Goal: Find specific page/section: Find specific page/section

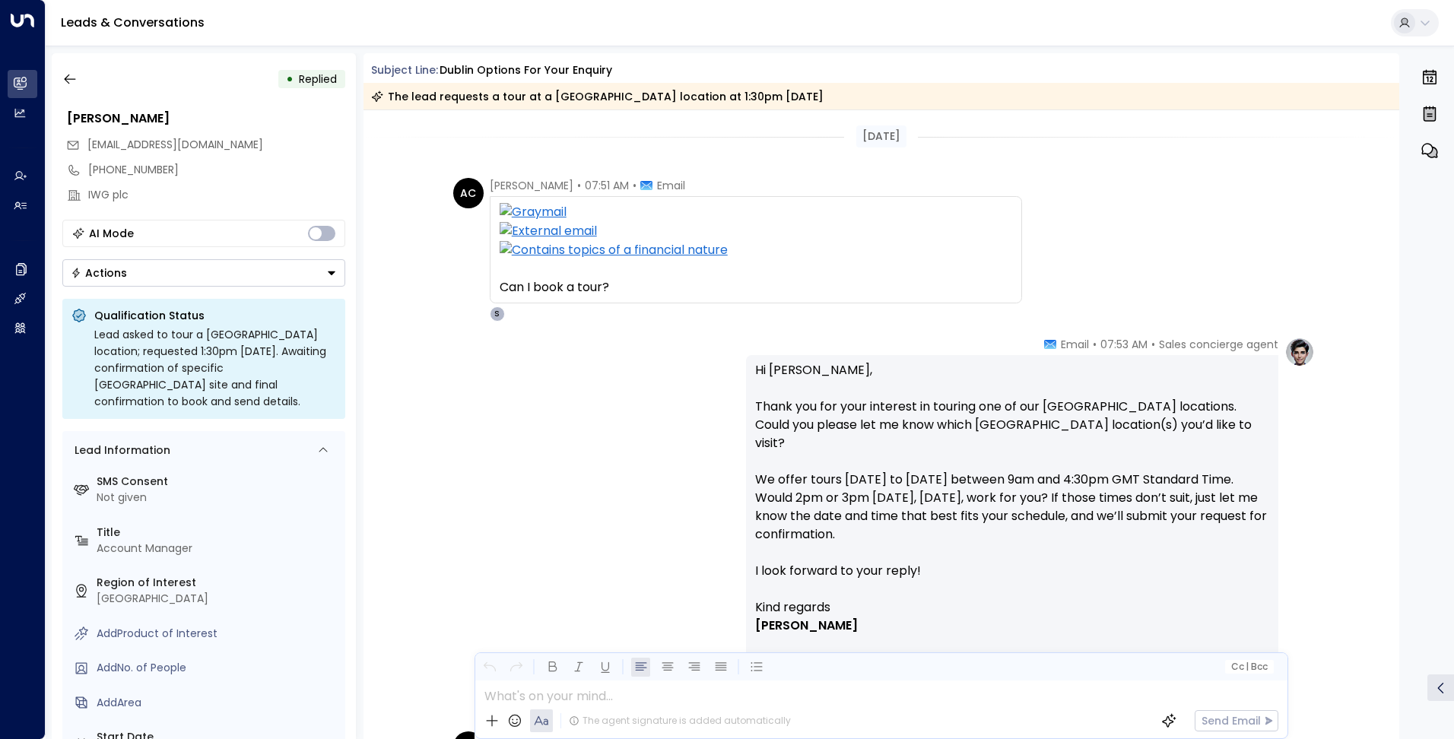
scroll to position [76, 0]
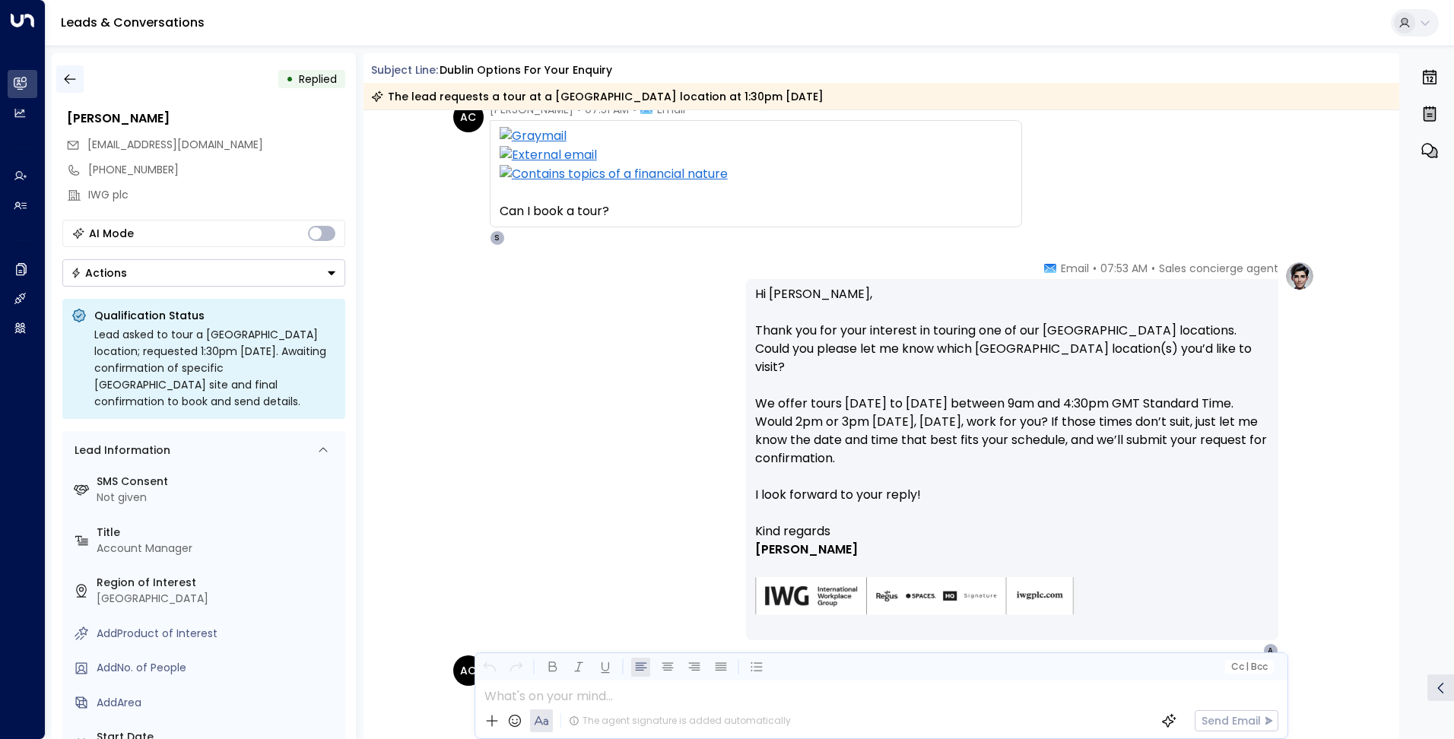
click at [70, 80] on icon "button" at bounding box center [69, 78] width 15 height 15
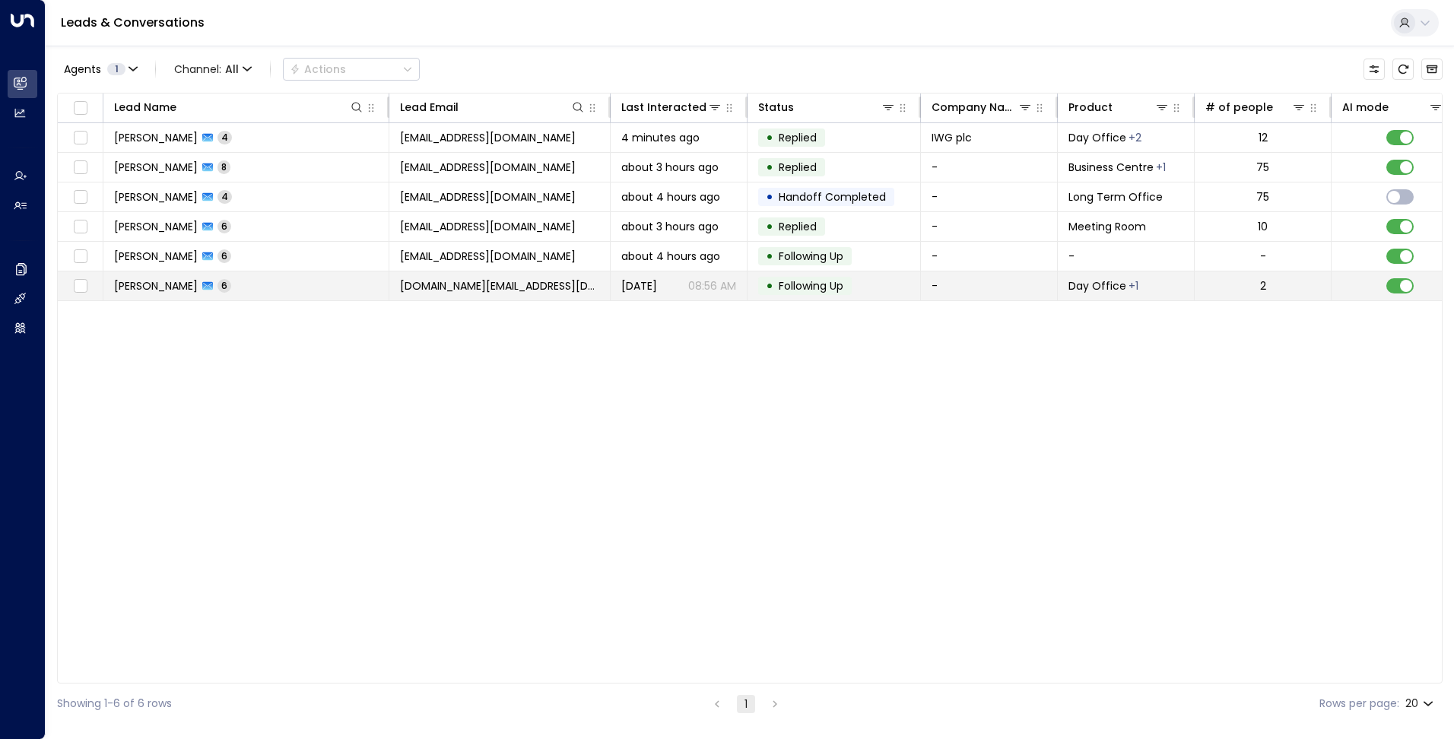
click at [296, 291] on td "[PERSON_NAME] 6" at bounding box center [246, 285] width 286 height 29
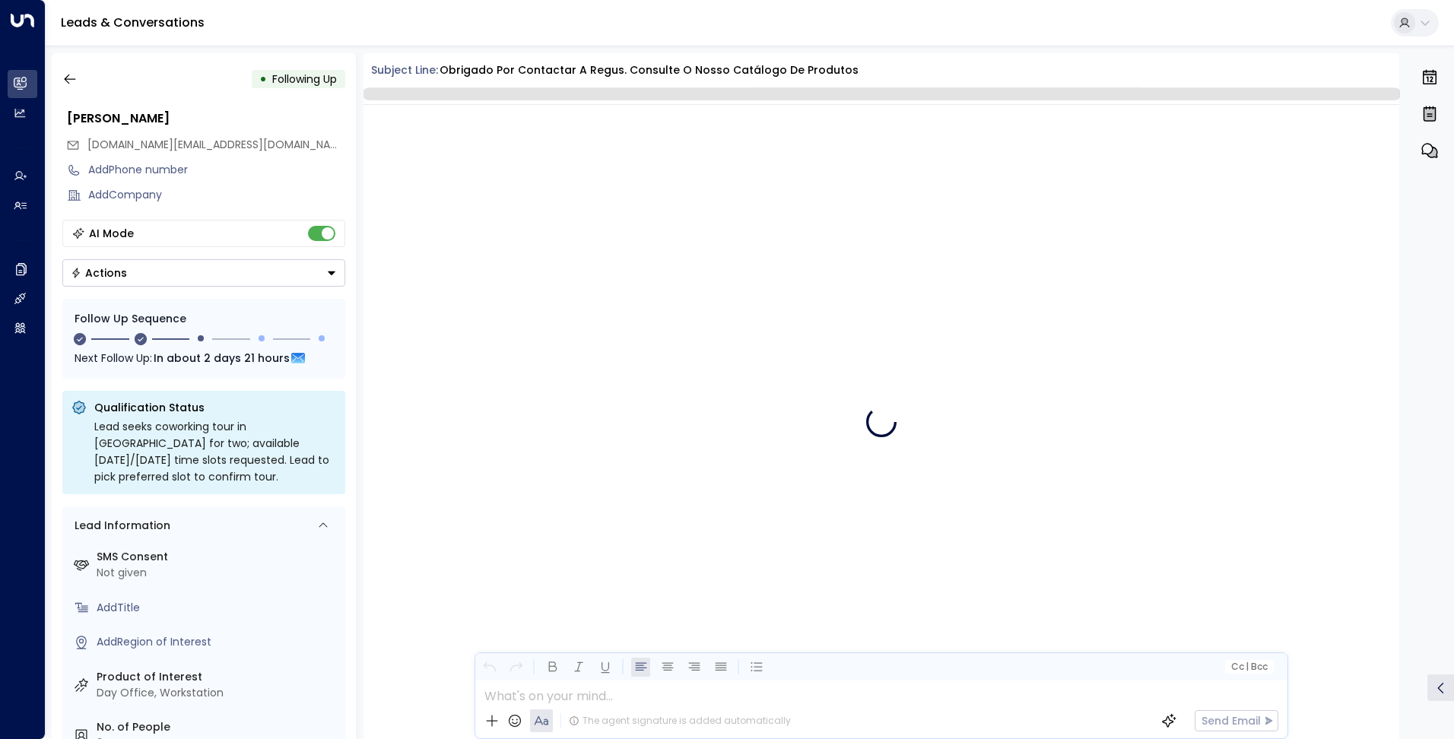
scroll to position [1526, 0]
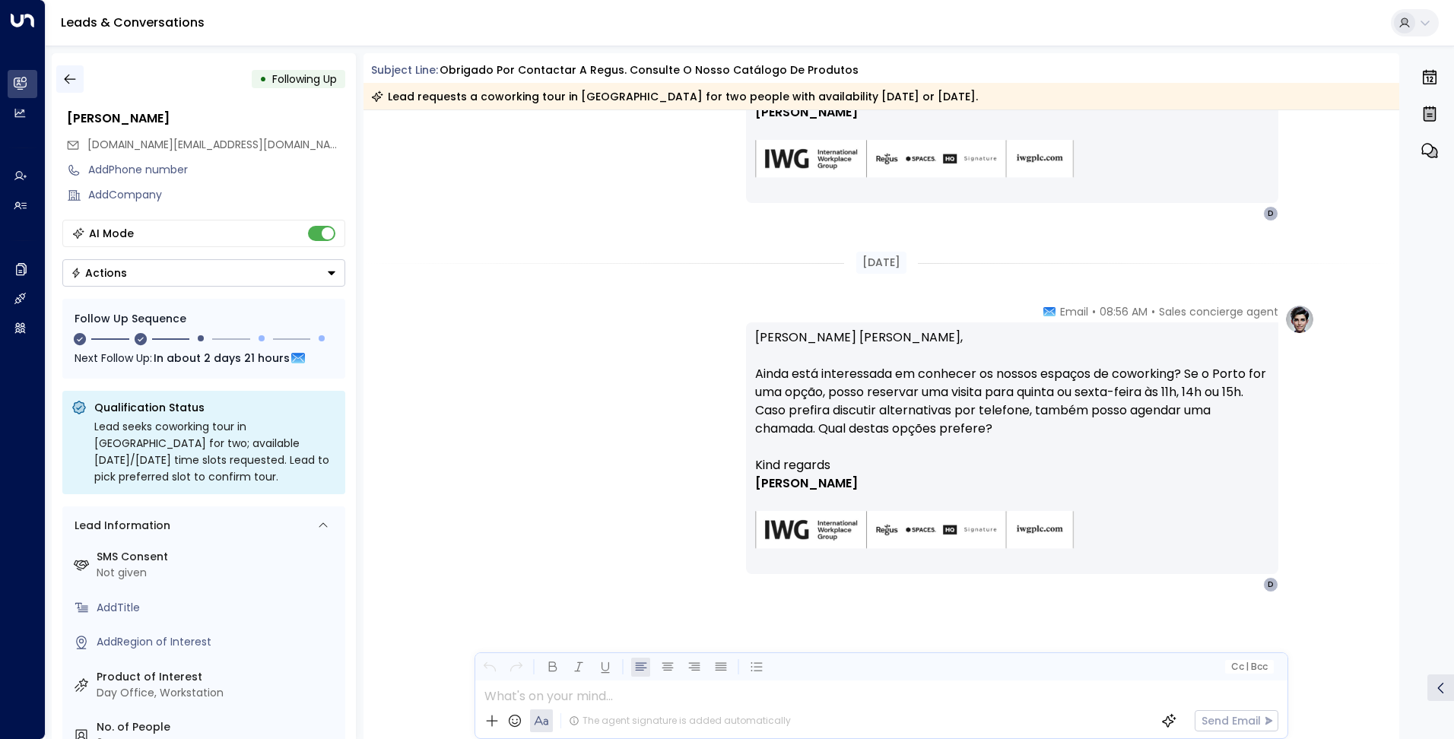
click at [69, 74] on icon "button" at bounding box center [69, 78] width 15 height 15
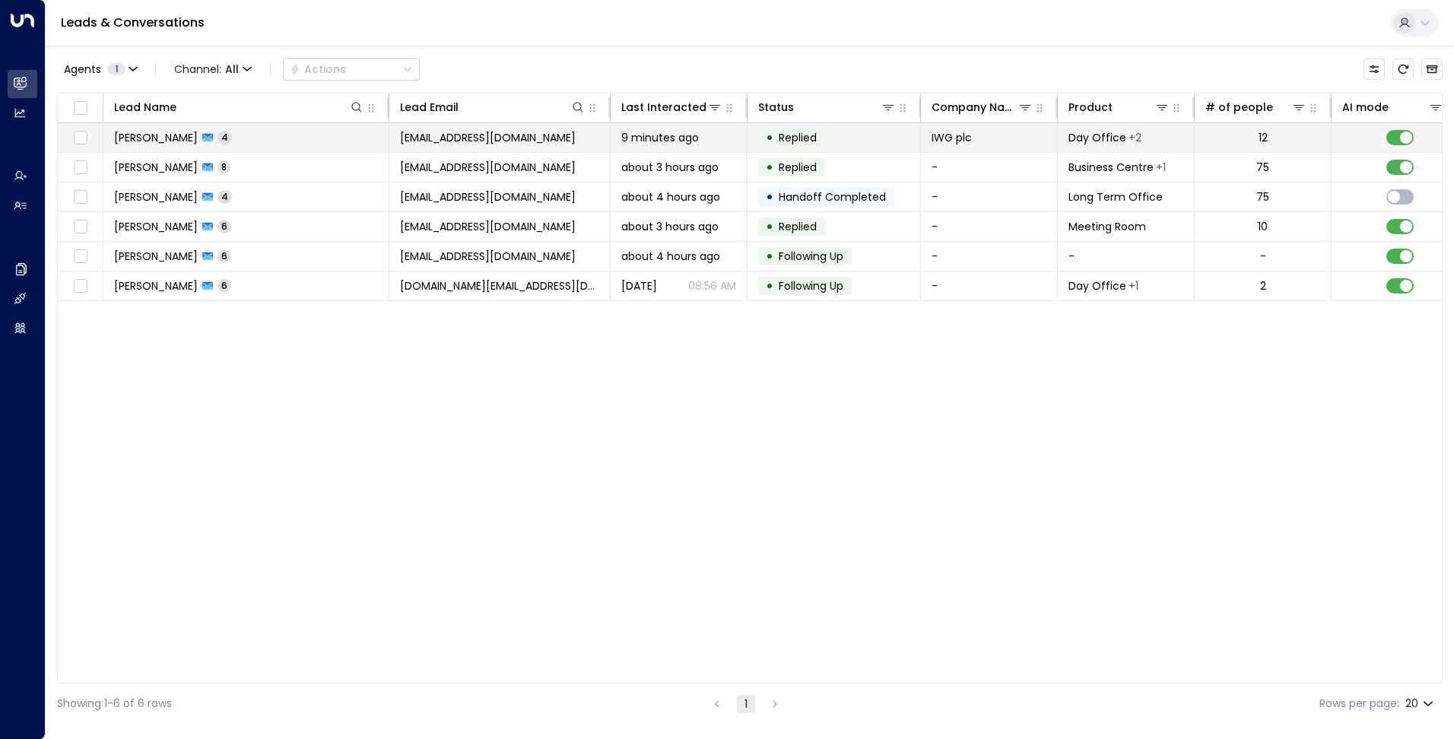
click at [514, 144] on span "[EMAIL_ADDRESS][DOMAIN_NAME]" at bounding box center [488, 137] width 176 height 15
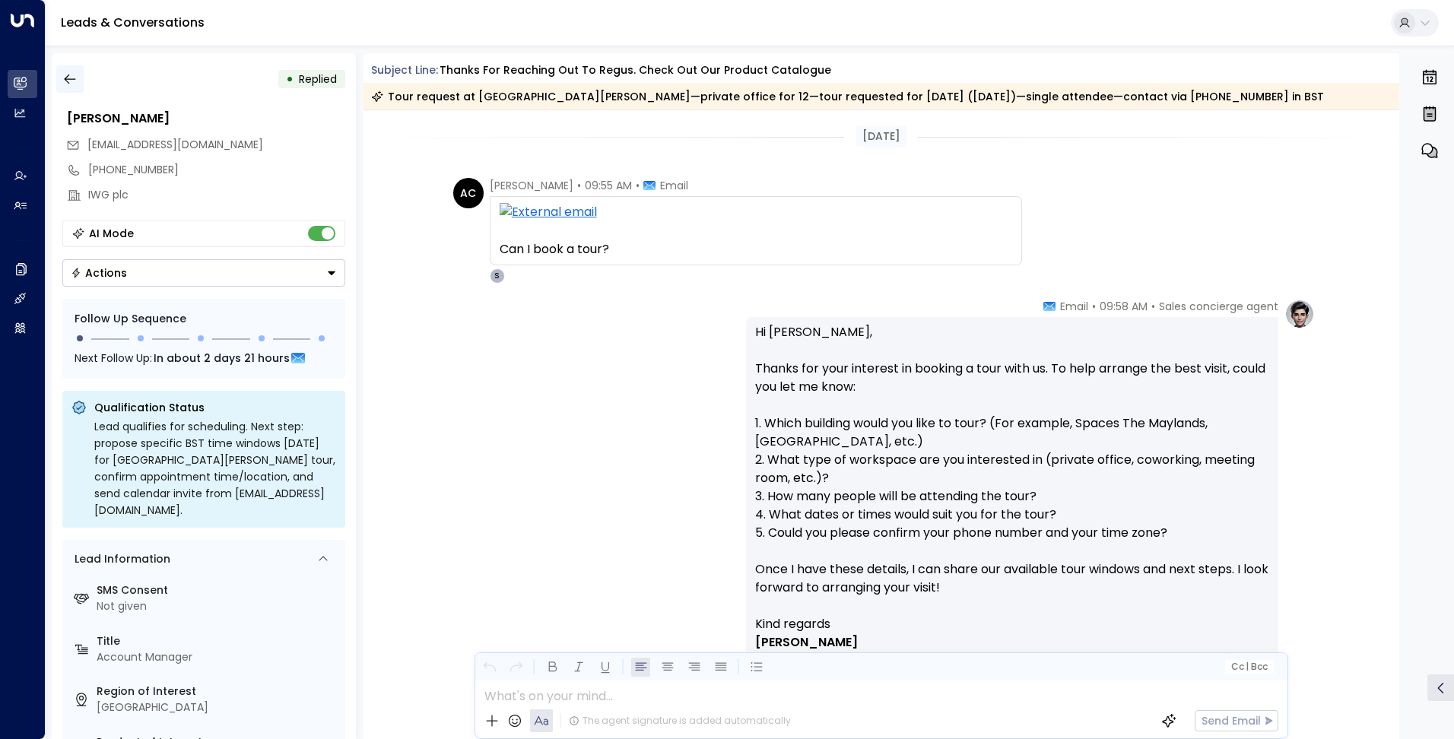
click at [65, 78] on icon "button" at bounding box center [69, 80] width 11 height 10
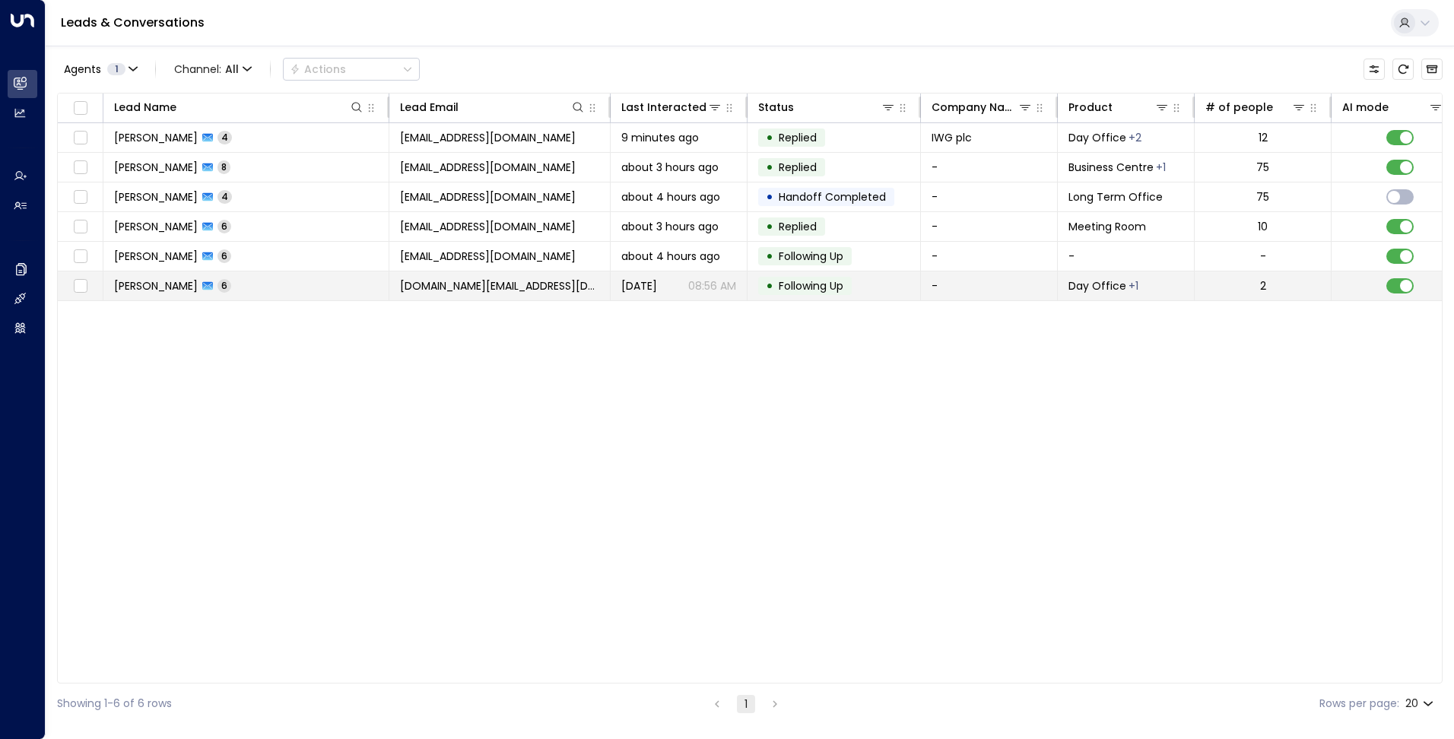
click at [430, 297] on td "[DOMAIN_NAME][EMAIL_ADDRESS][DOMAIN_NAME]" at bounding box center [499, 285] width 221 height 29
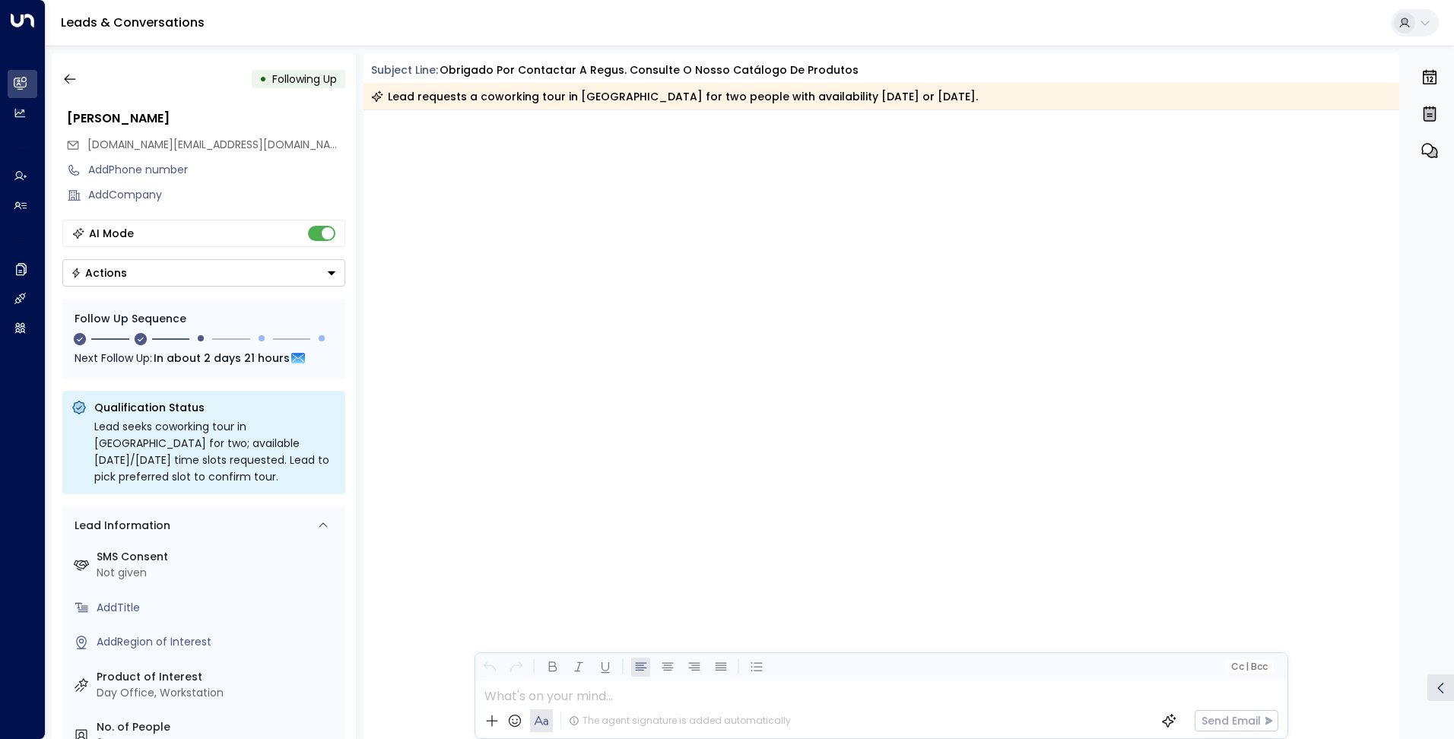
scroll to position [1471, 0]
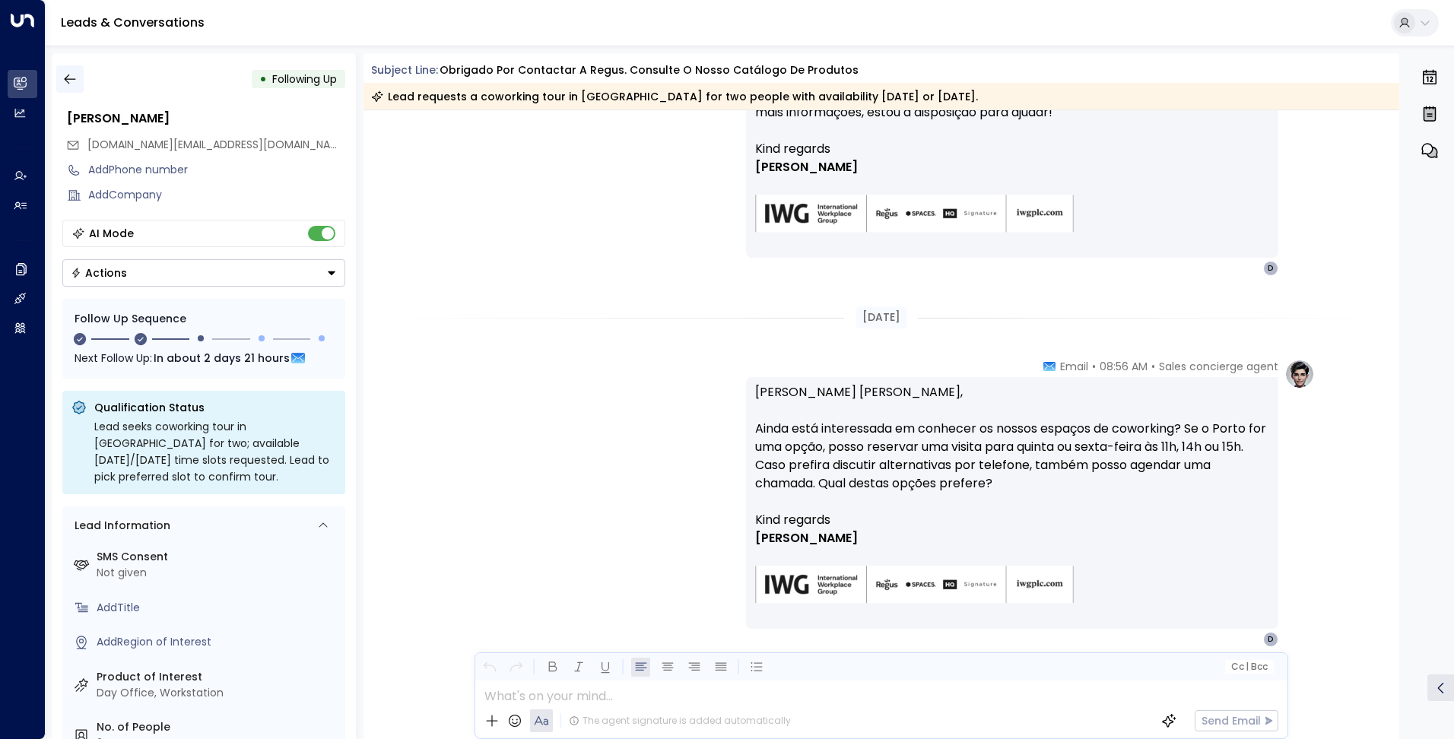
click at [67, 77] on icon "button" at bounding box center [69, 78] width 15 height 15
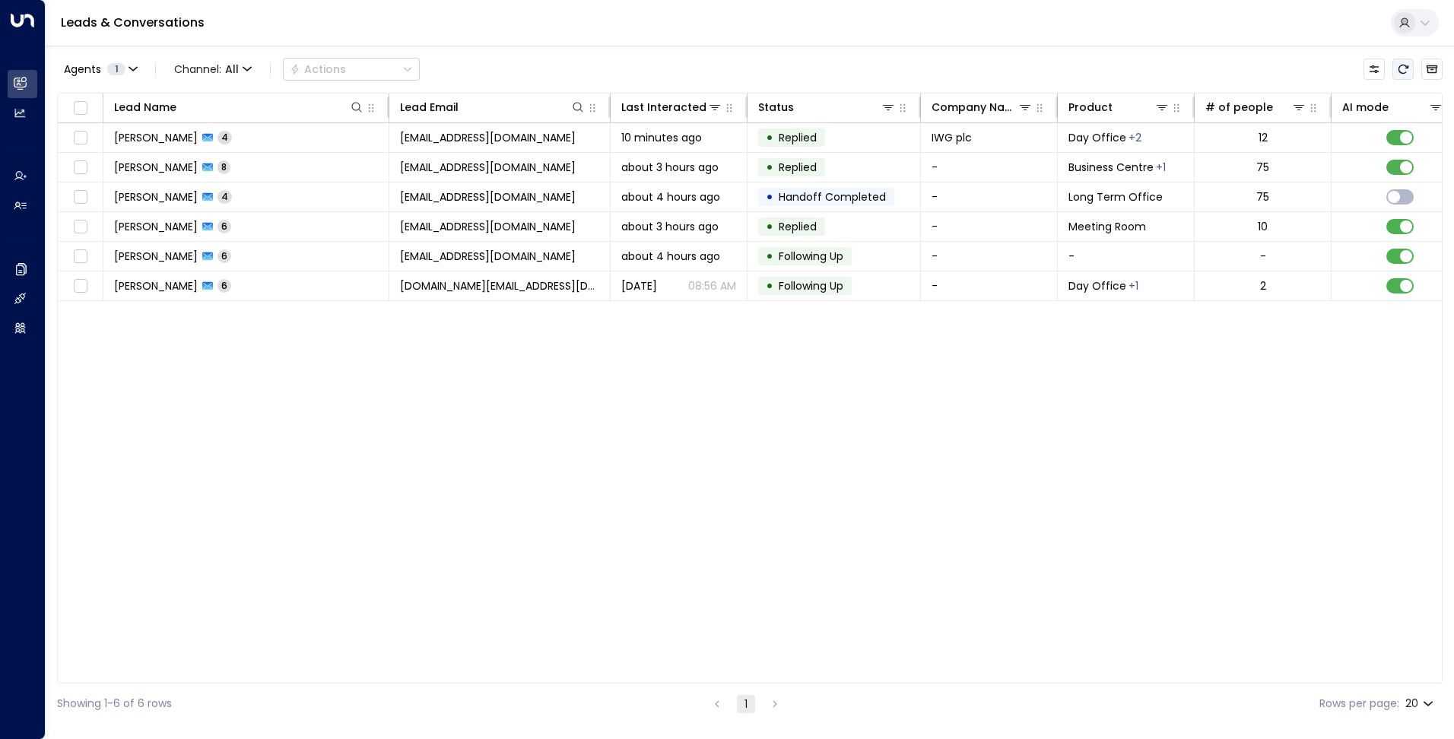
drag, startPoint x: 1403, startPoint y: 61, endPoint x: 1404, endPoint y: 78, distance: 17.5
click at [1403, 61] on button "Refresh" at bounding box center [1402, 69] width 21 height 21
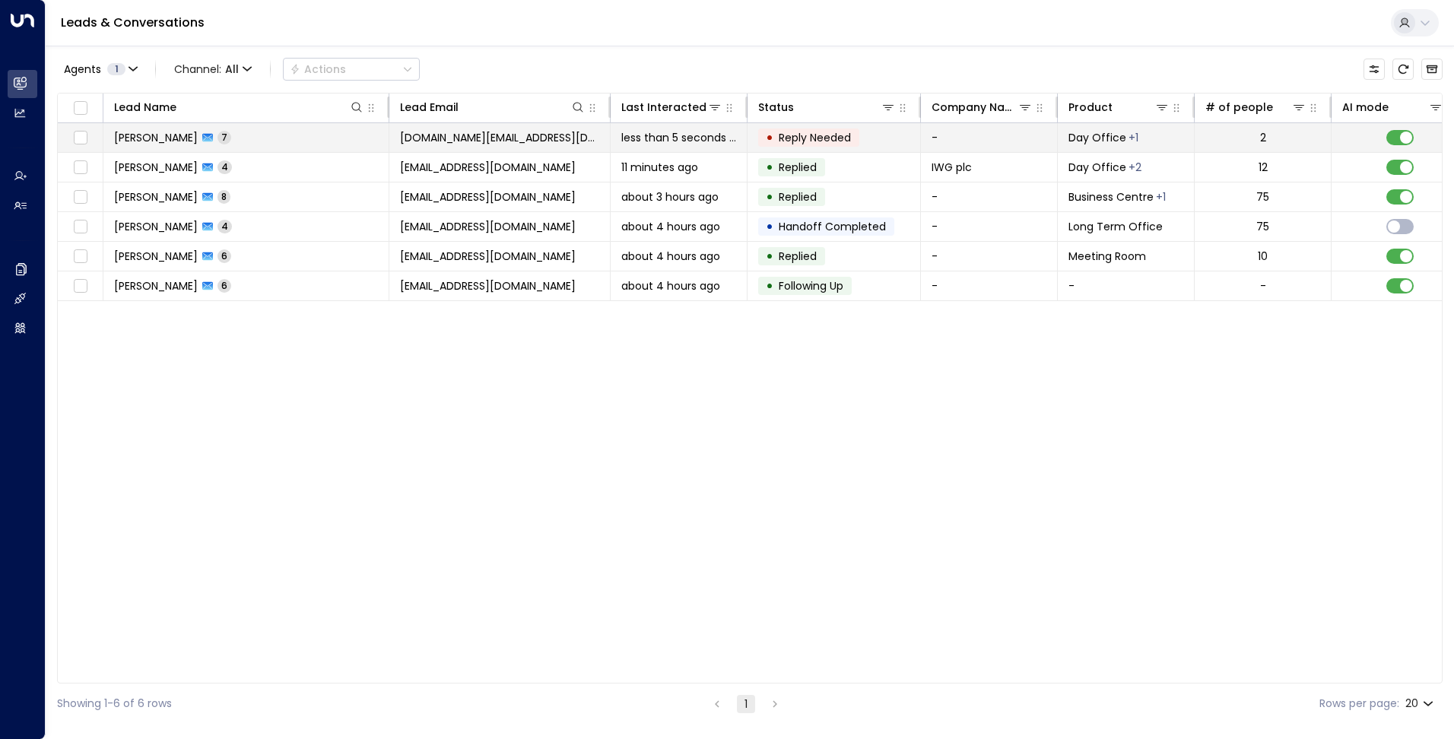
click at [281, 141] on td "[PERSON_NAME] 7" at bounding box center [246, 137] width 286 height 29
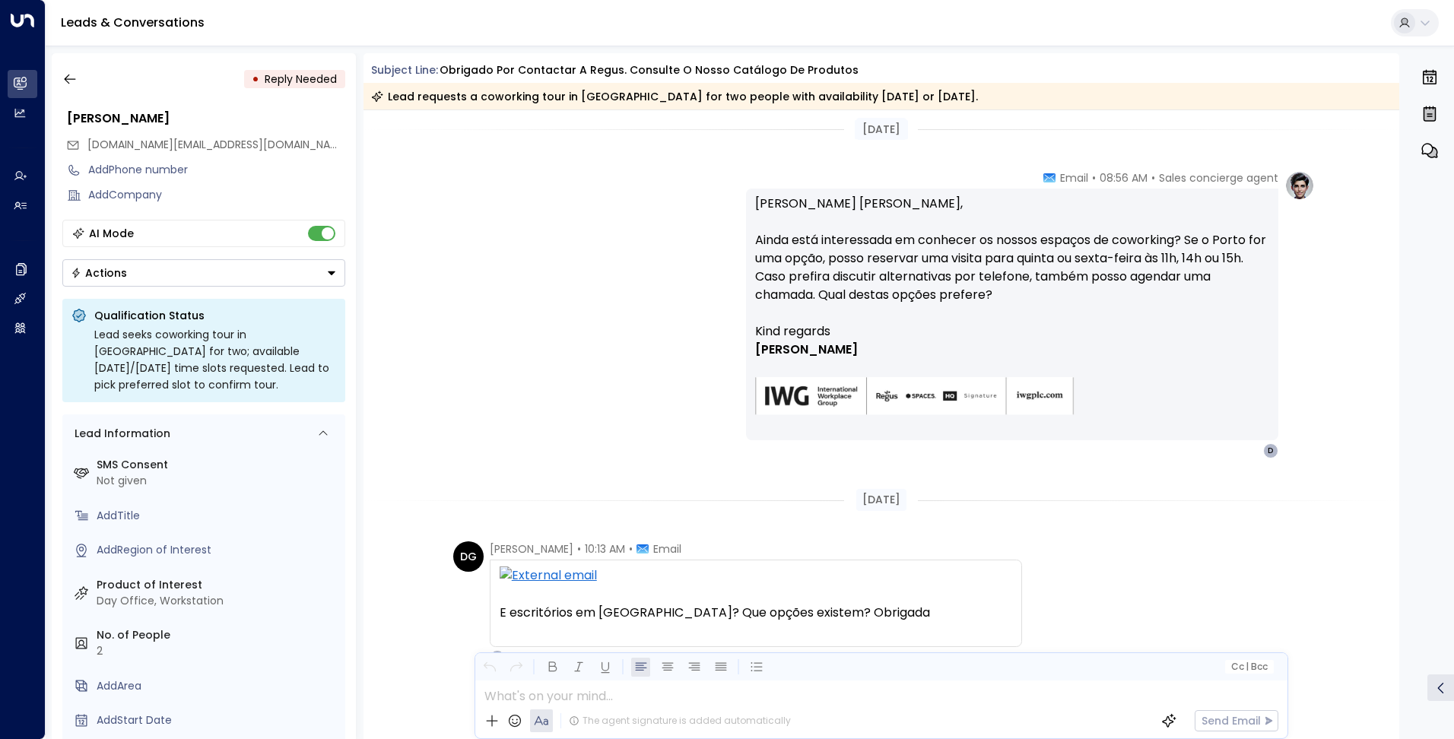
scroll to position [1738, 0]
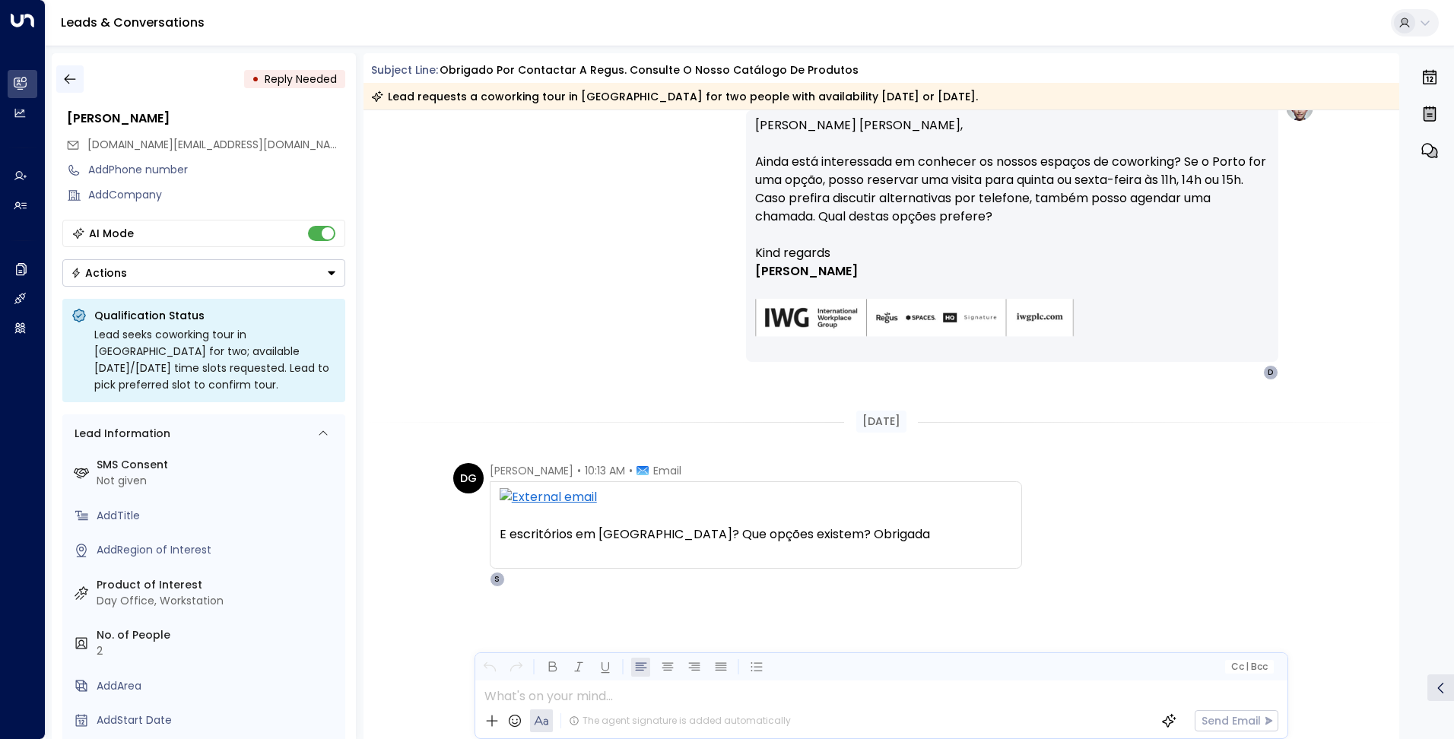
click at [64, 78] on icon "button" at bounding box center [69, 78] width 15 height 15
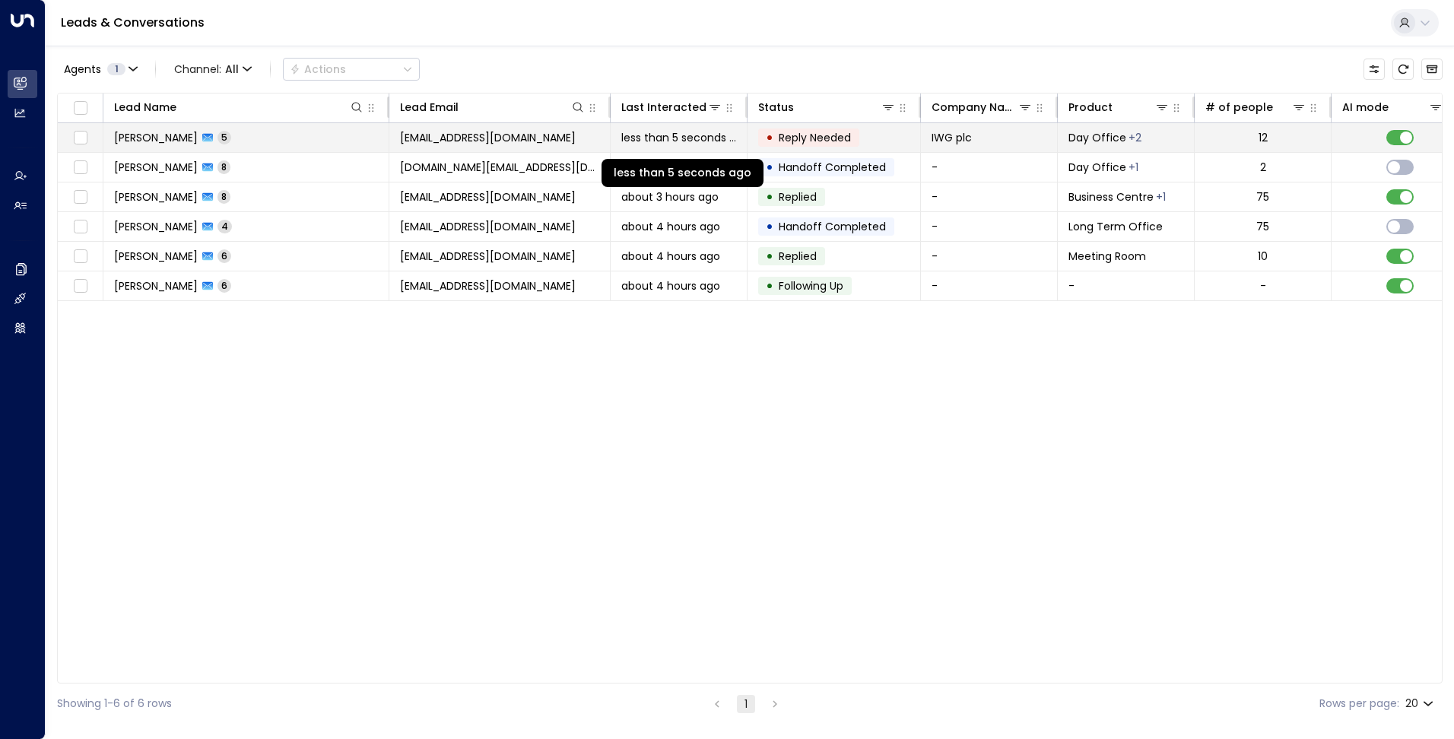
click at [665, 141] on span "less than 5 seconds ago" at bounding box center [678, 137] width 115 height 15
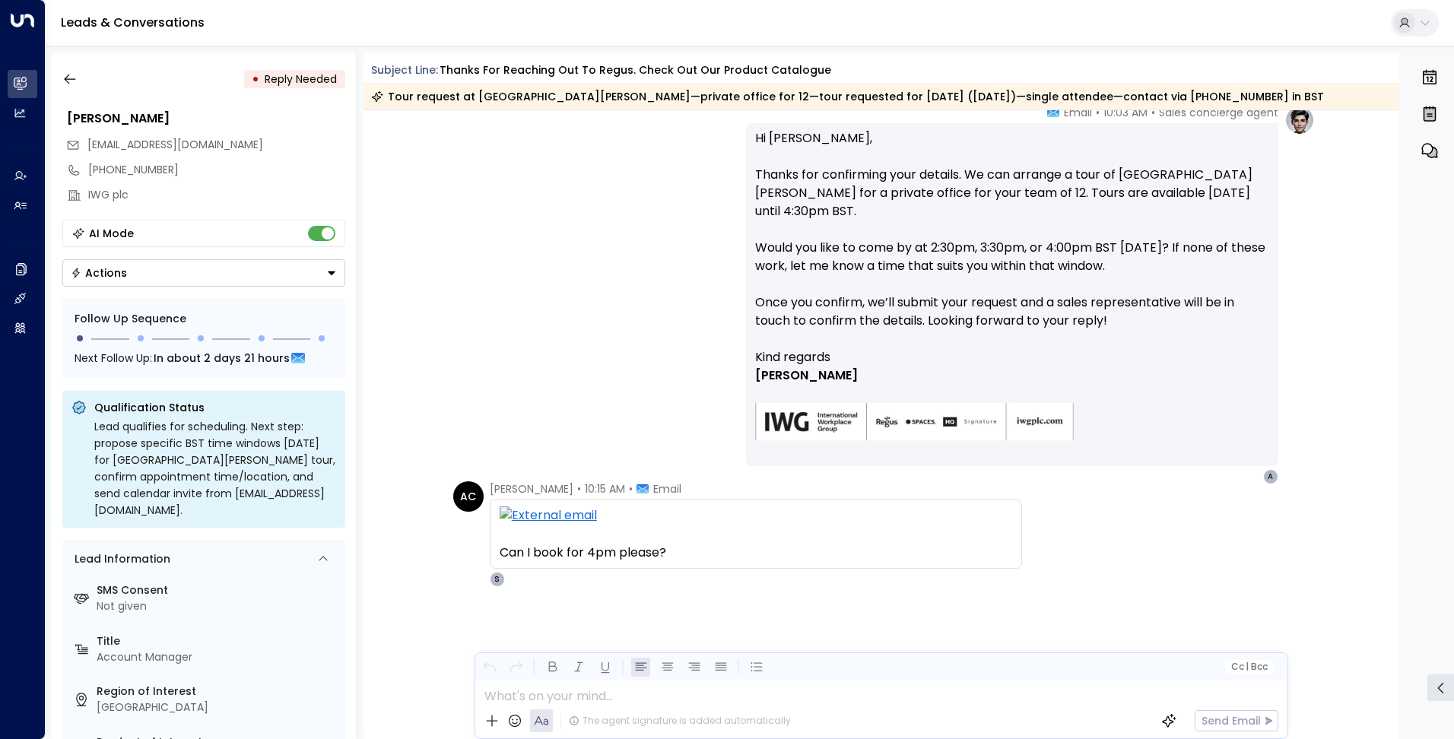
scroll to position [779, 0]
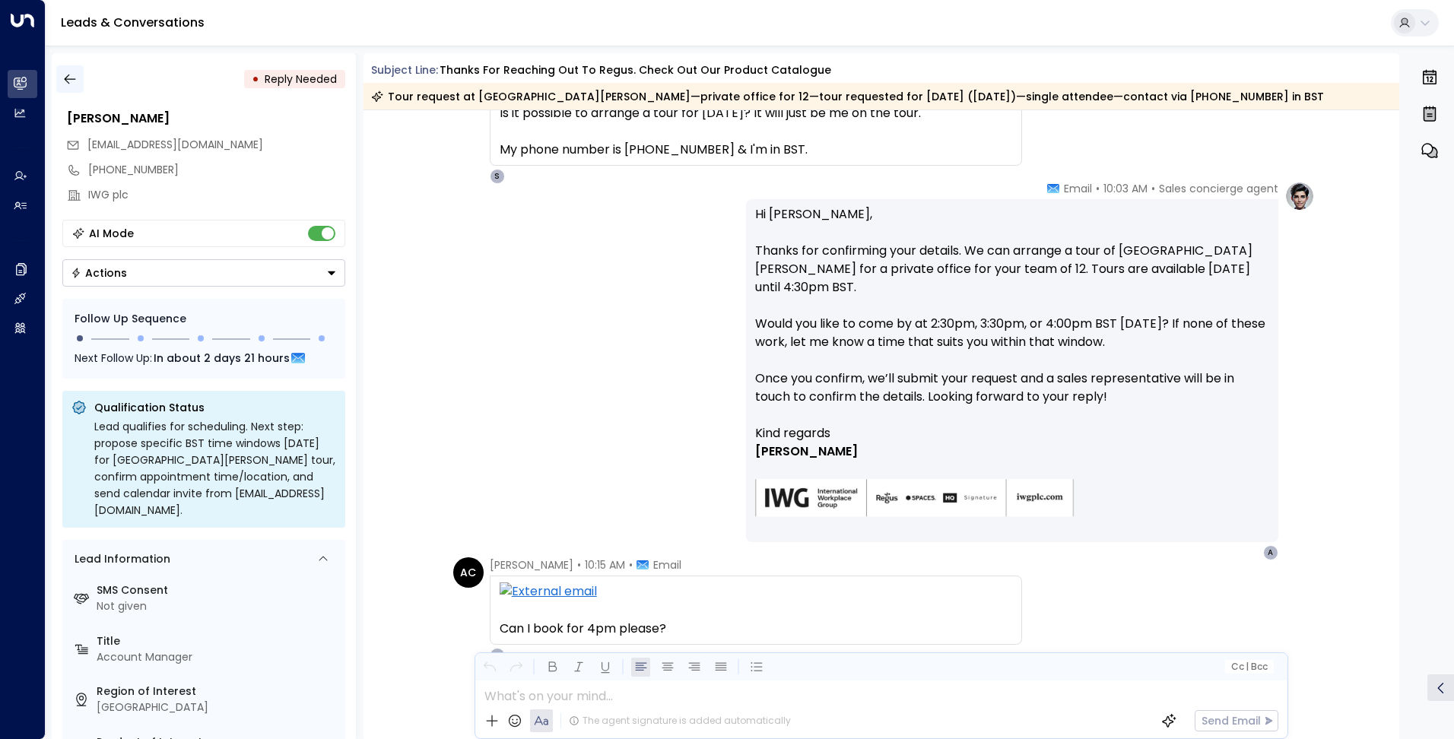
click at [71, 80] on icon "button" at bounding box center [69, 78] width 15 height 15
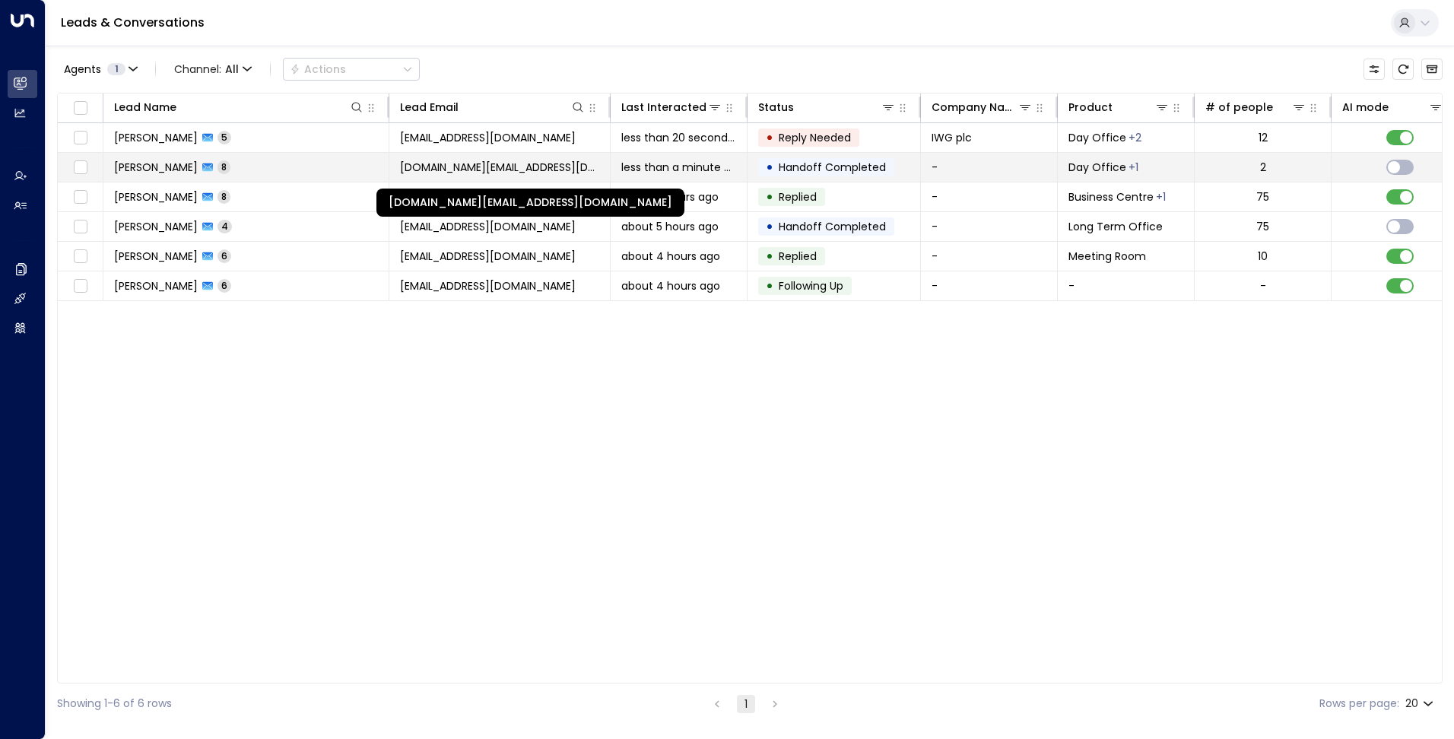
click at [547, 162] on span "[DOMAIN_NAME][EMAIL_ADDRESS][DOMAIN_NAME]" at bounding box center [499, 167] width 199 height 15
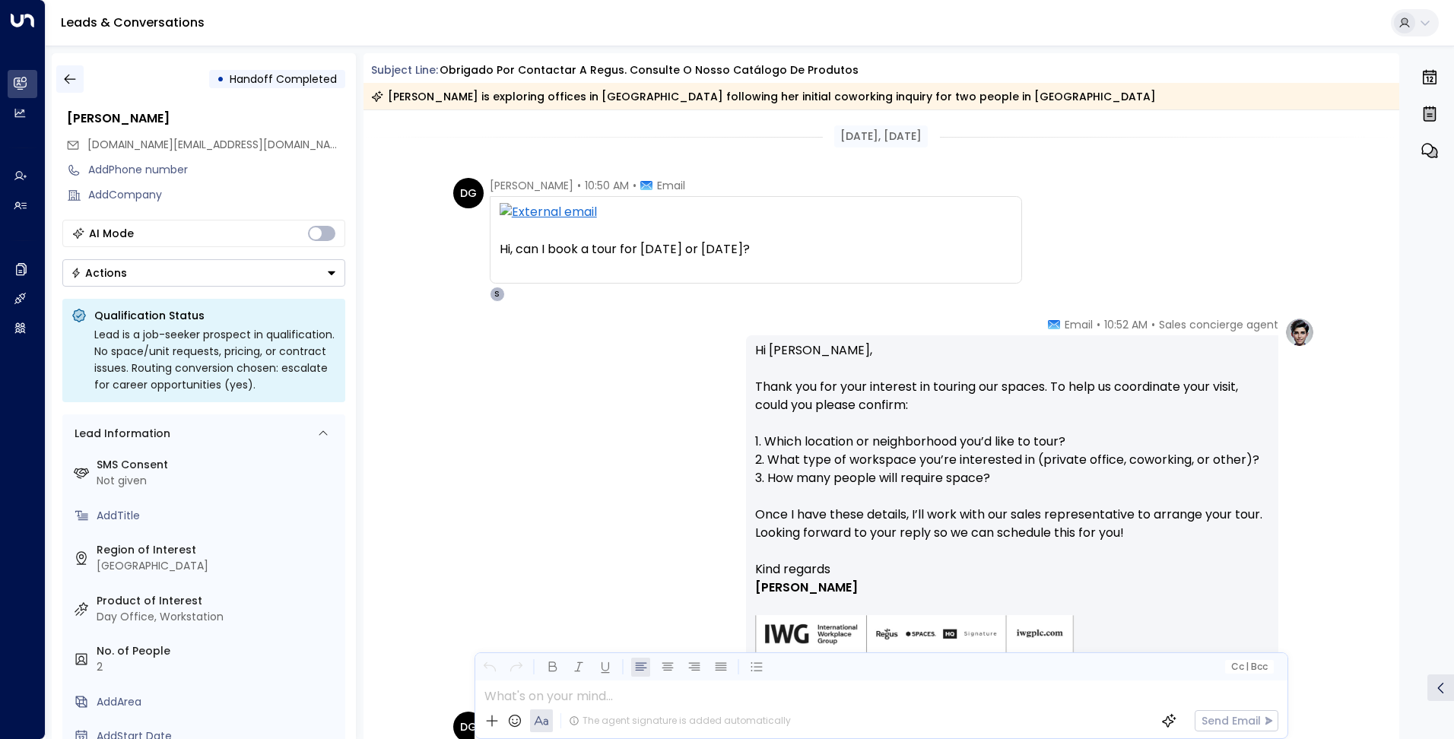
click at [67, 71] on icon "button" at bounding box center [69, 78] width 15 height 15
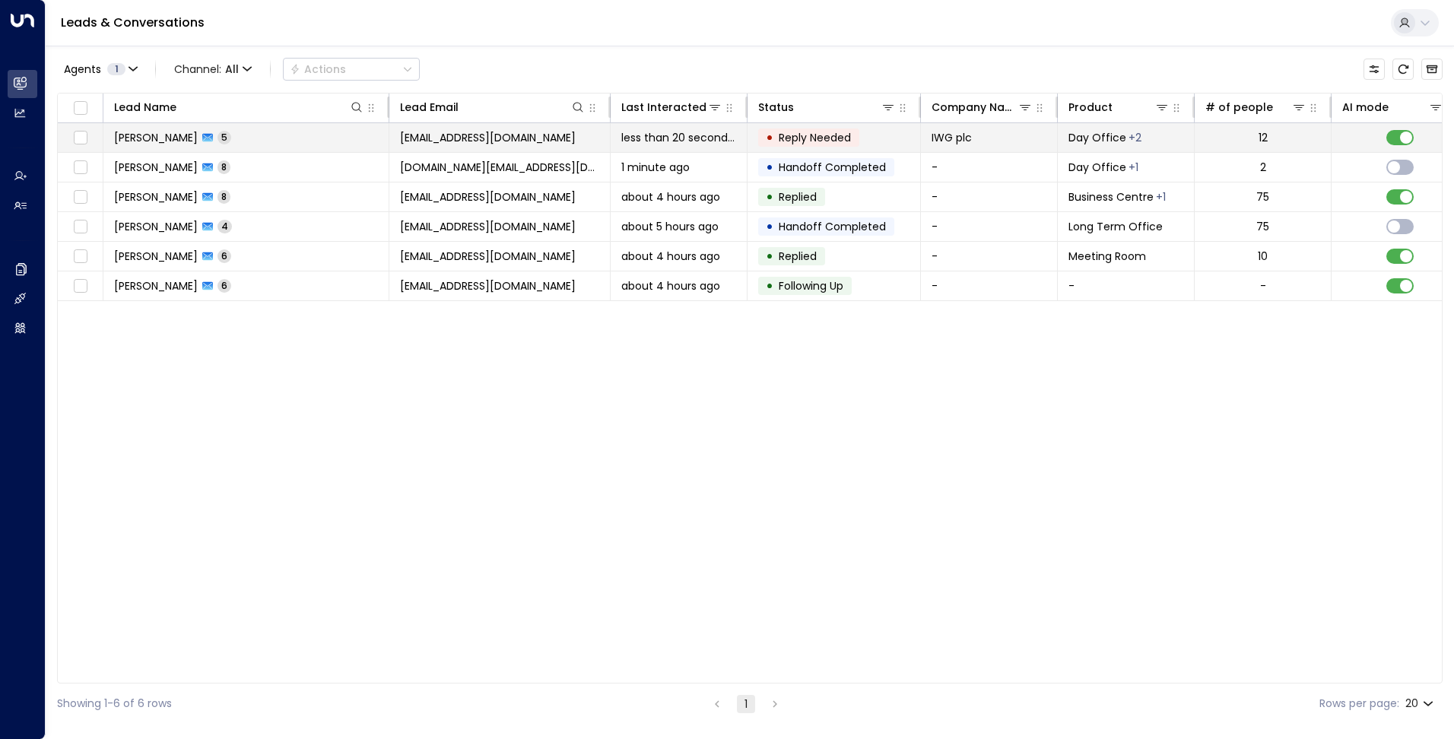
click at [251, 138] on td "[PERSON_NAME] 5" at bounding box center [246, 137] width 286 height 29
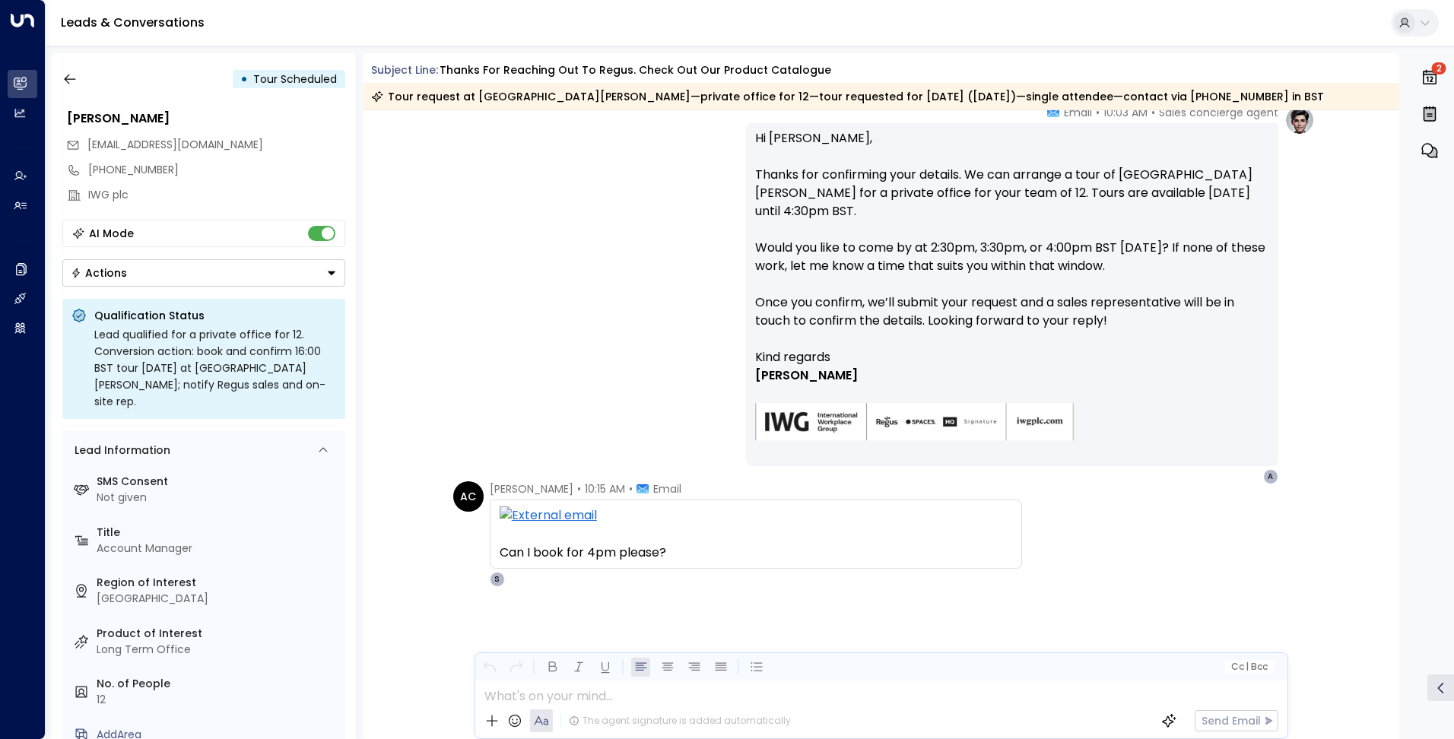
scroll to position [1177, 0]
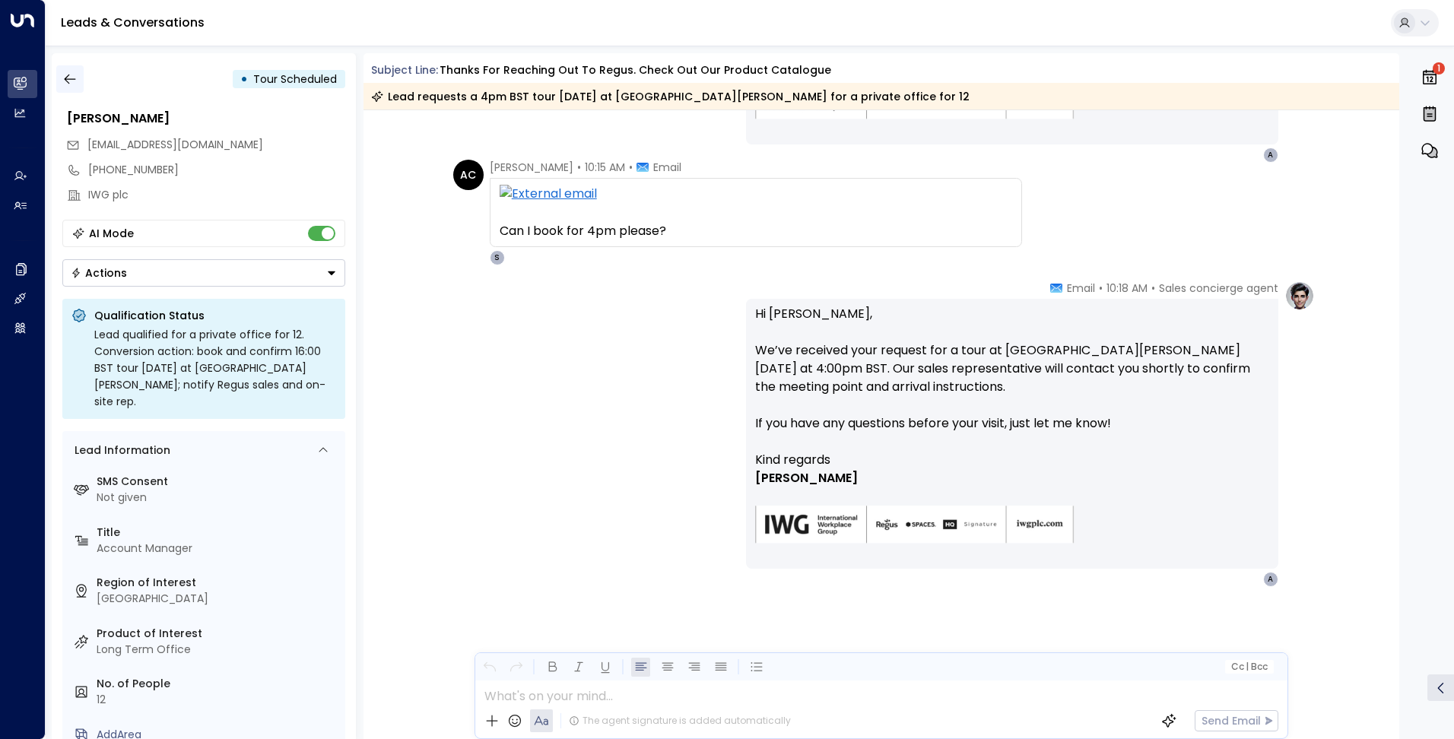
click at [80, 81] on button "button" at bounding box center [69, 78] width 27 height 27
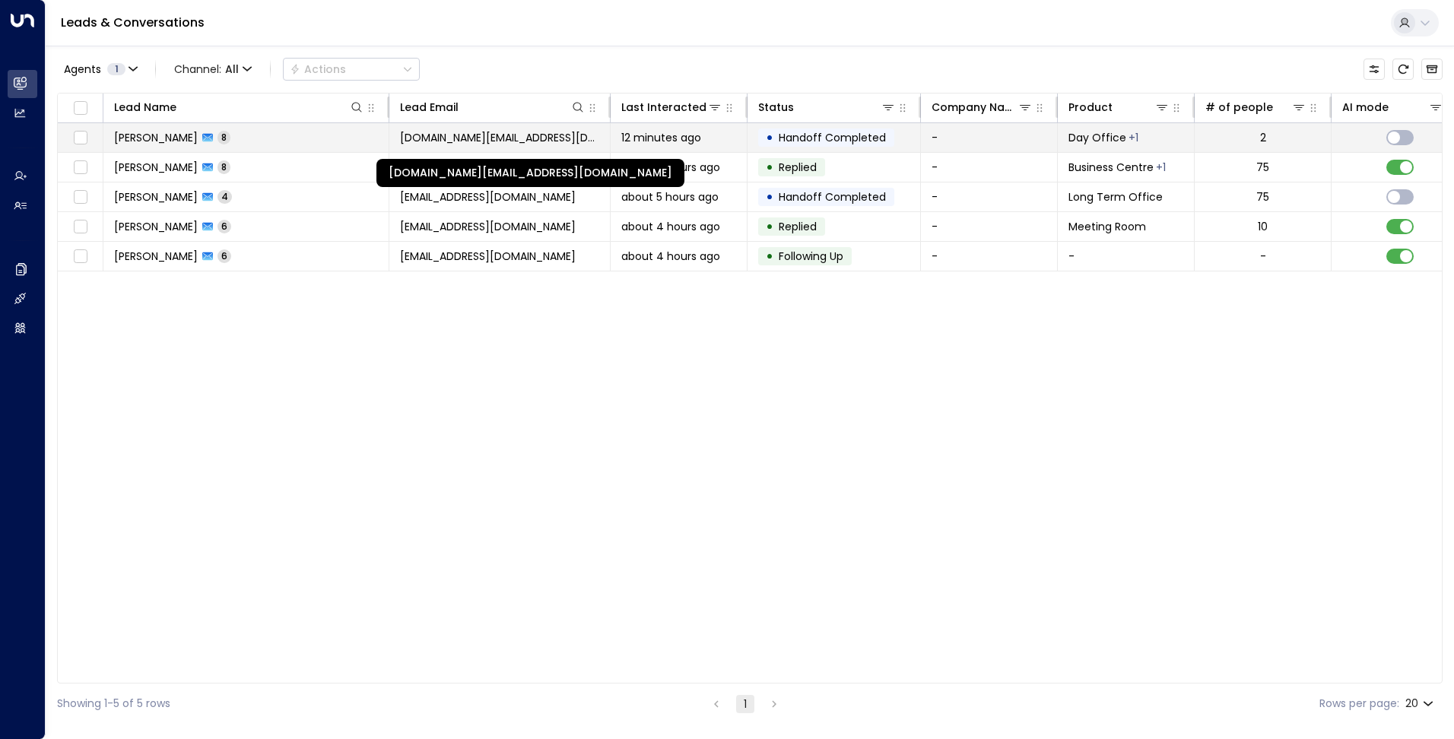
click at [427, 138] on span "[DOMAIN_NAME][EMAIL_ADDRESS][DOMAIN_NAME]" at bounding box center [499, 137] width 199 height 15
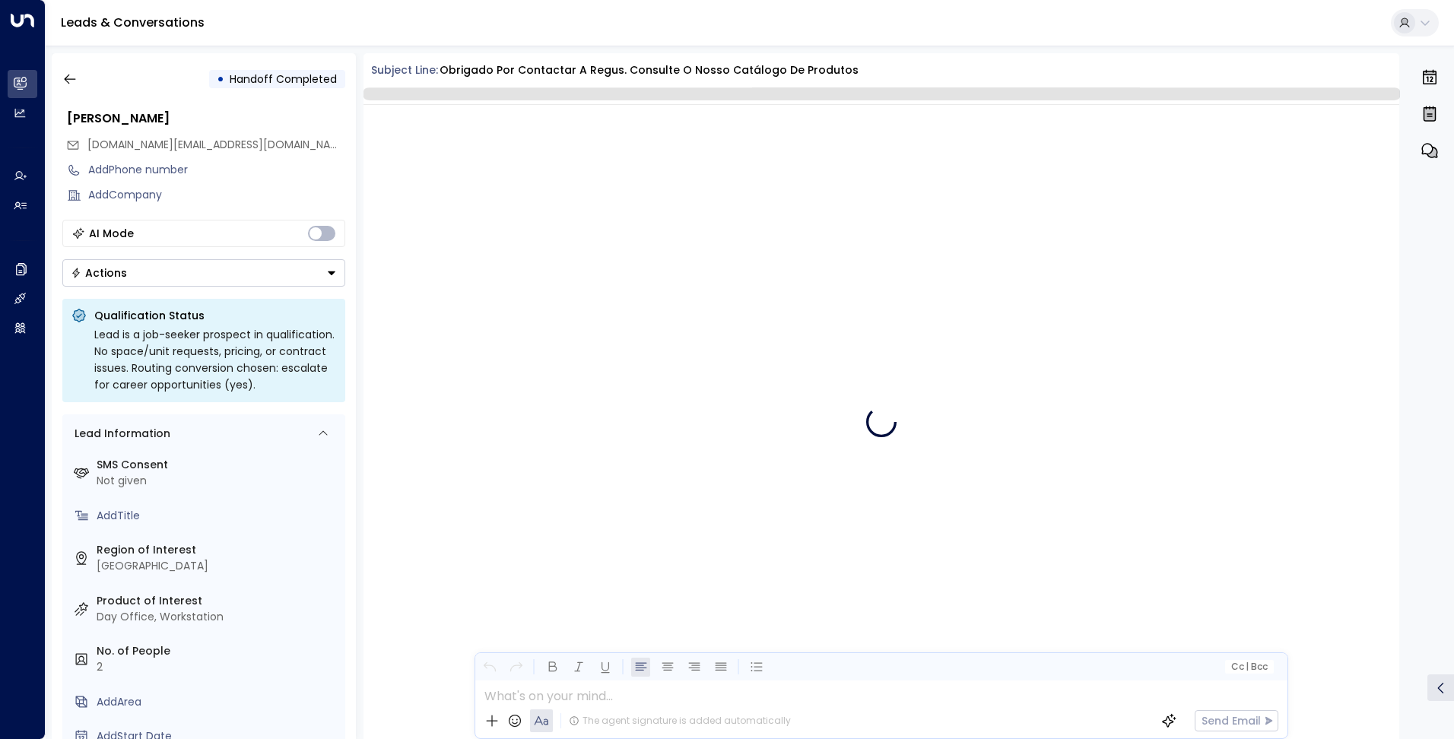
scroll to position [2442, 0]
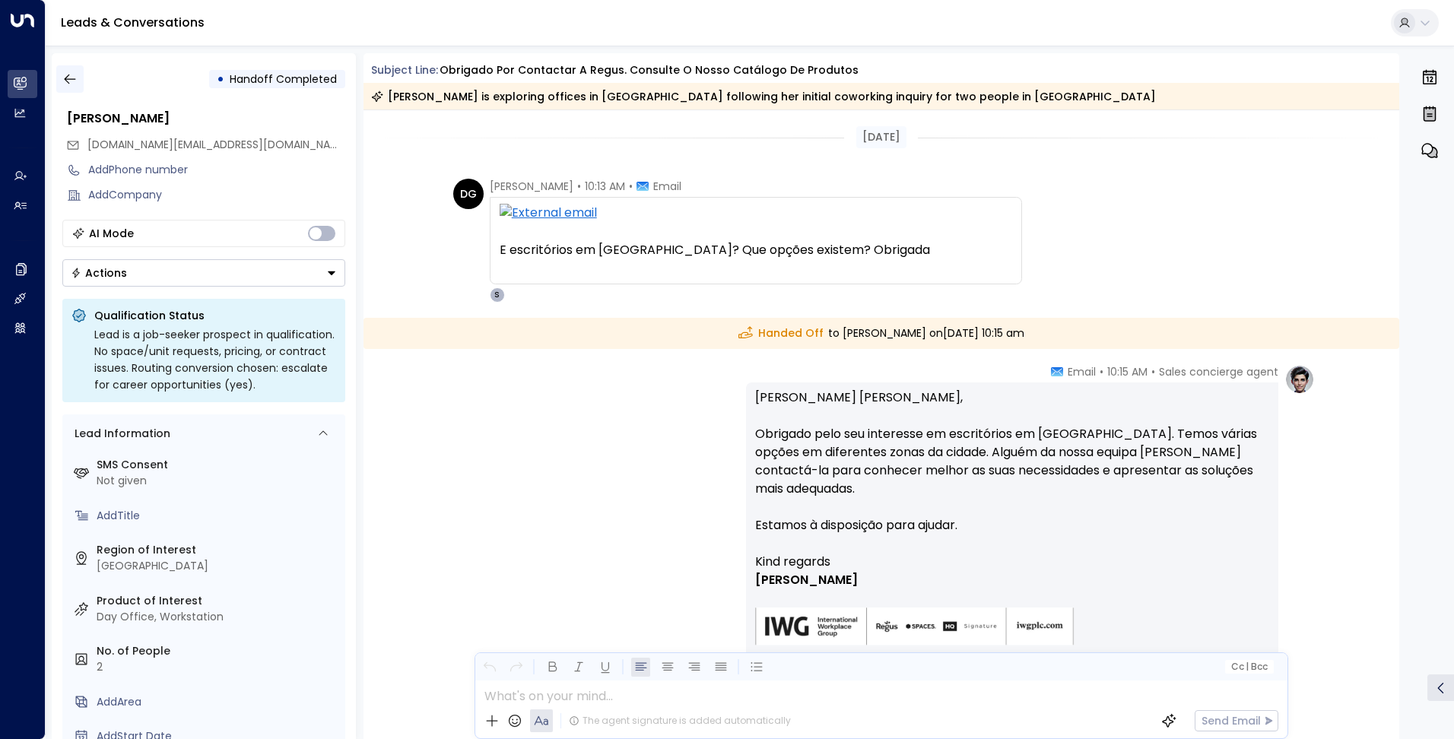
click at [65, 75] on icon "button" at bounding box center [69, 78] width 15 height 15
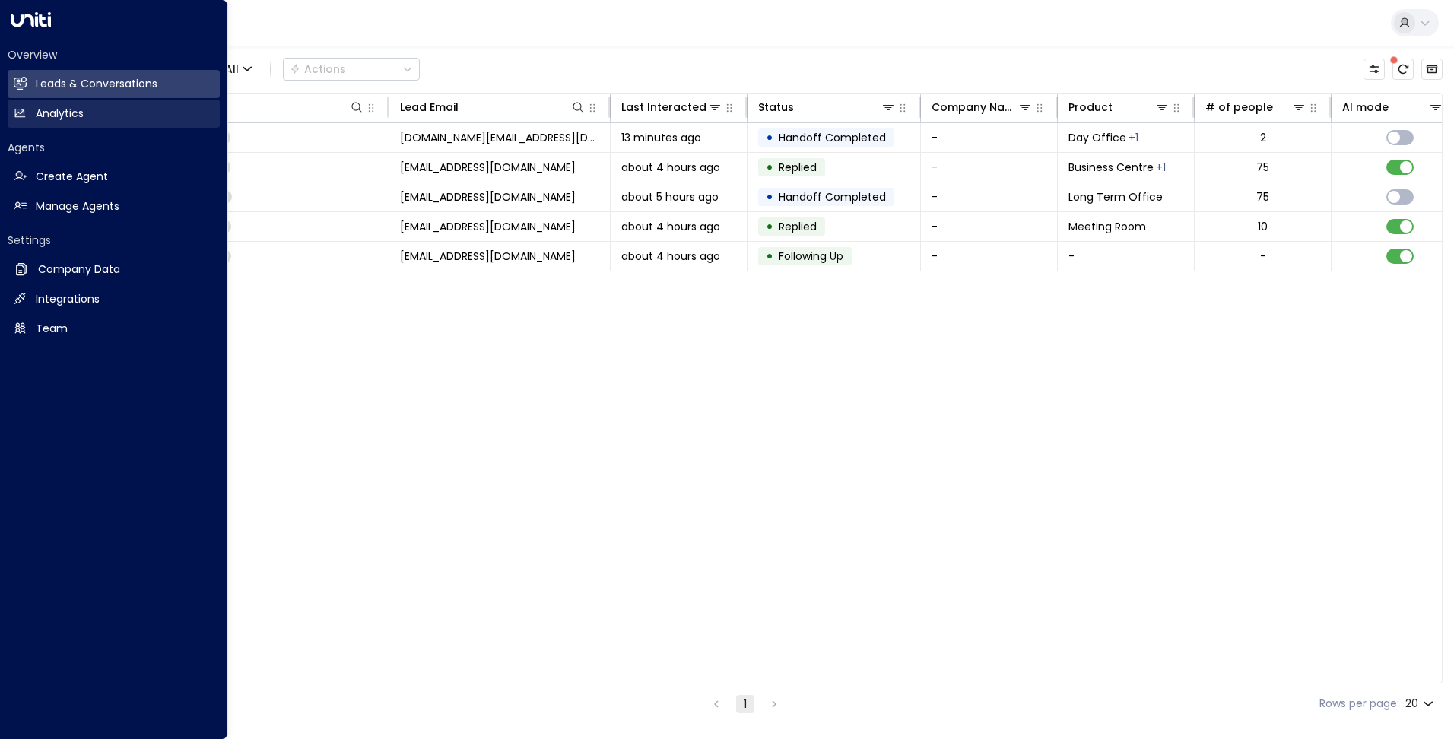
click at [17, 113] on icon at bounding box center [20, 113] width 10 height 8
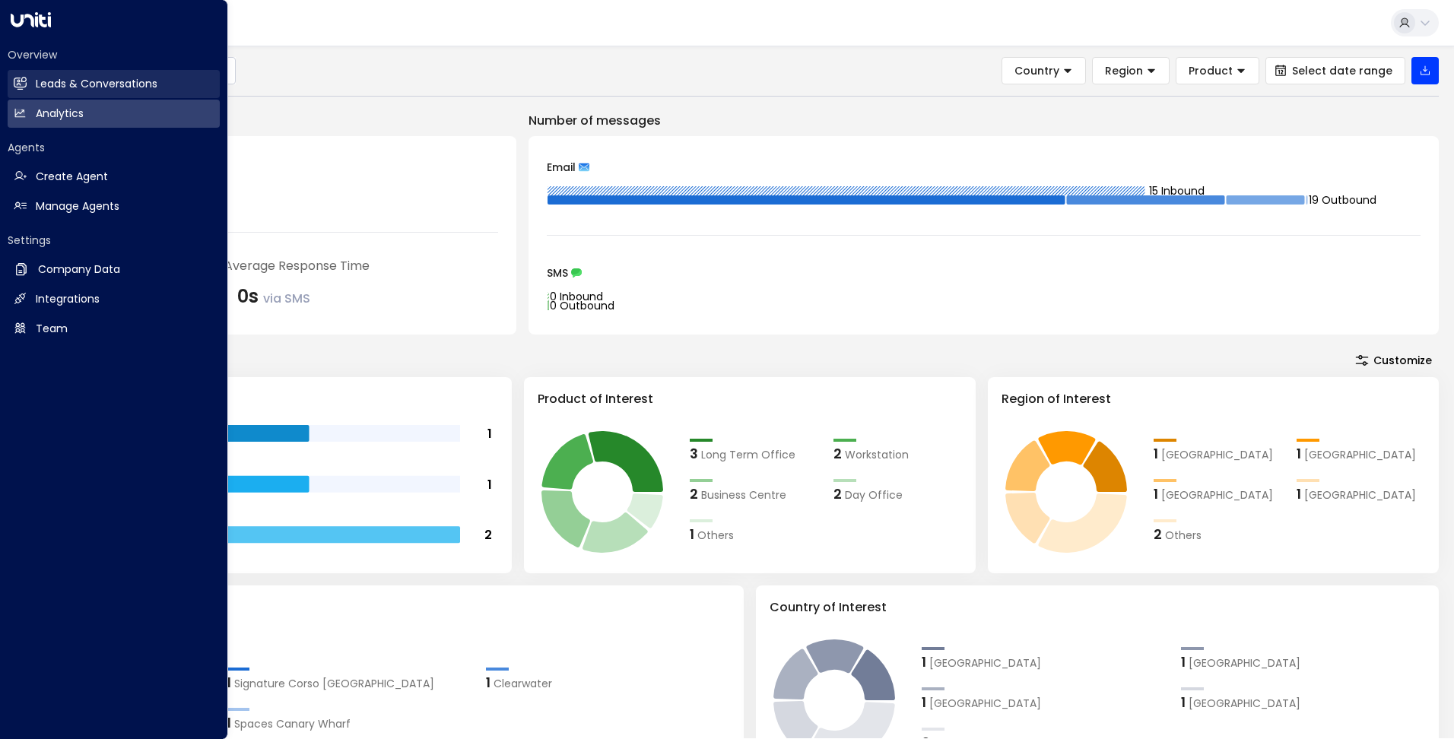
click at [22, 79] on icon at bounding box center [22, 83] width 10 height 13
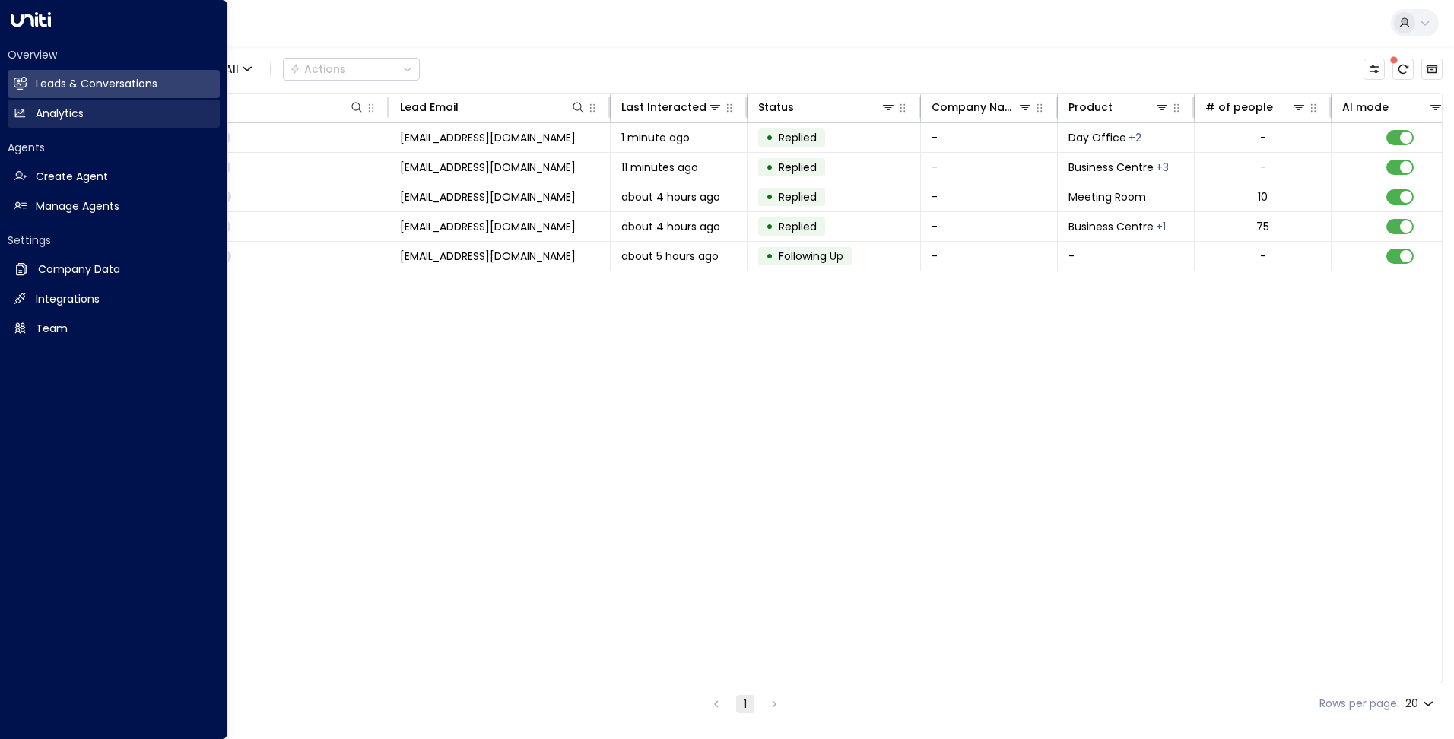
click at [35, 111] on link "Analytics Analytics" at bounding box center [114, 114] width 212 height 28
